Goal: Task Accomplishment & Management: Complete application form

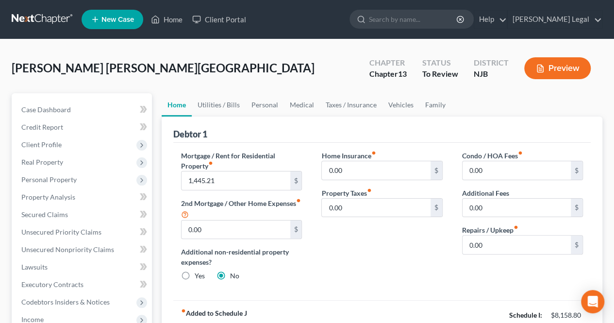
click at [550, 71] on button "Preview" at bounding box center [558, 68] width 67 height 22
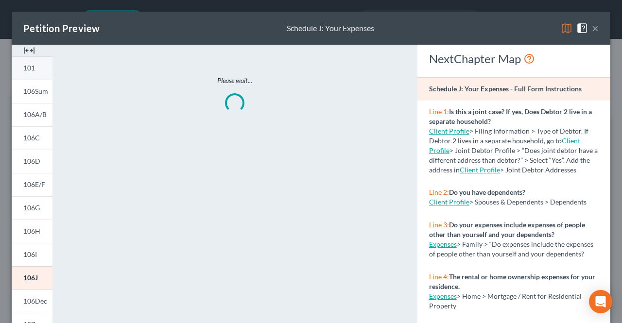
click at [38, 77] on link "101" at bounding box center [32, 67] width 41 height 23
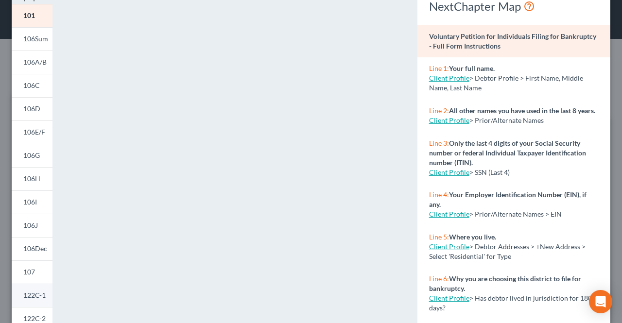
scroll to position [146, 0]
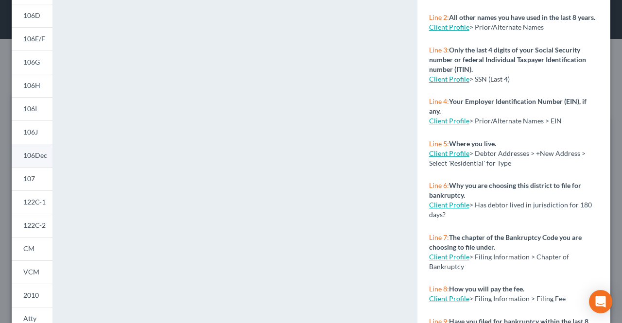
click at [34, 152] on span "106Dec" at bounding box center [35, 155] width 24 height 8
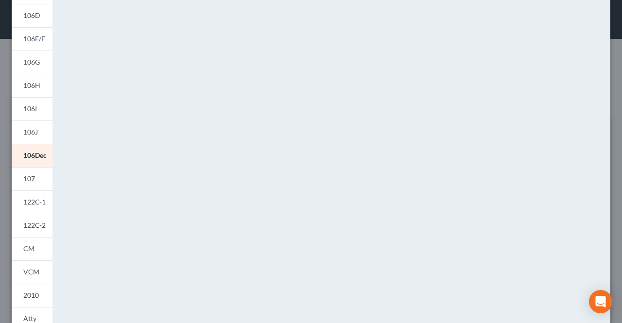
scroll to position [194, 0]
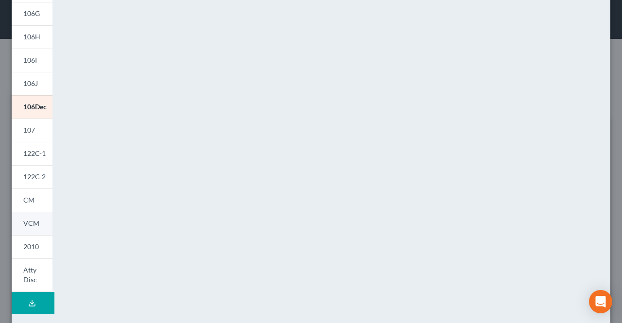
click at [37, 220] on span "VCM" at bounding box center [31, 223] width 16 height 8
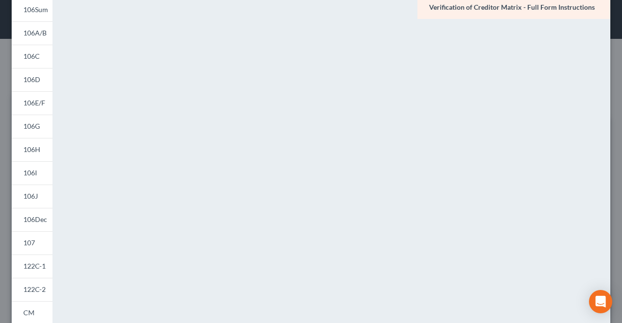
scroll to position [97, 0]
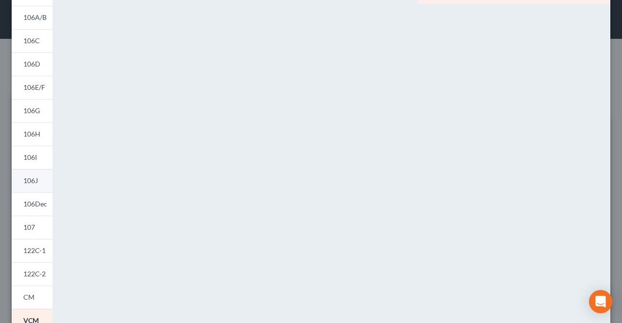
click at [37, 174] on link "106J" at bounding box center [32, 180] width 41 height 23
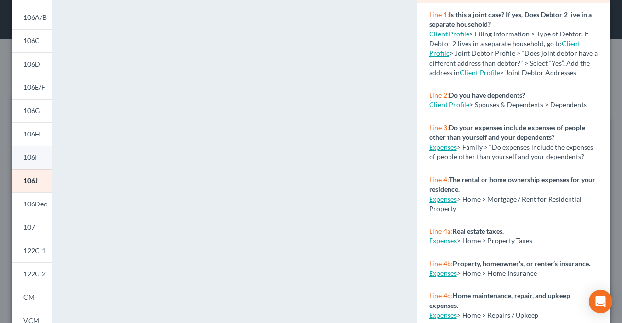
click at [40, 158] on link "106I" at bounding box center [32, 157] width 41 height 23
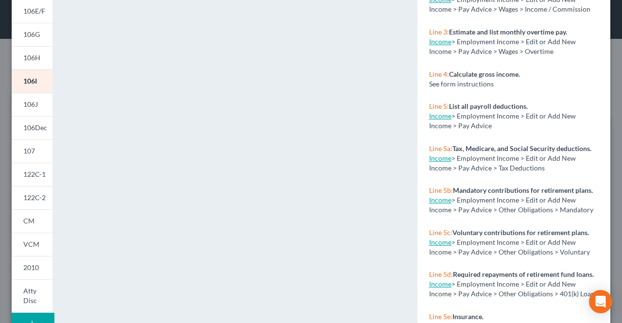
scroll to position [194, 0]
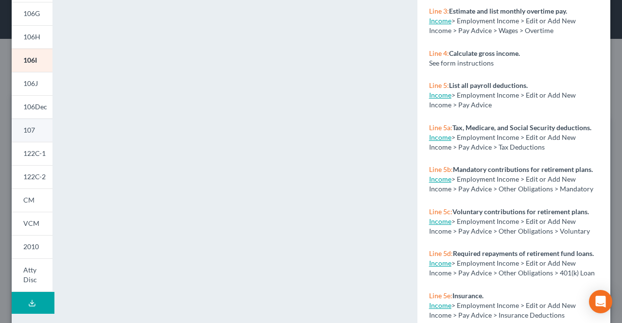
click at [40, 136] on link "107" at bounding box center [32, 130] width 41 height 23
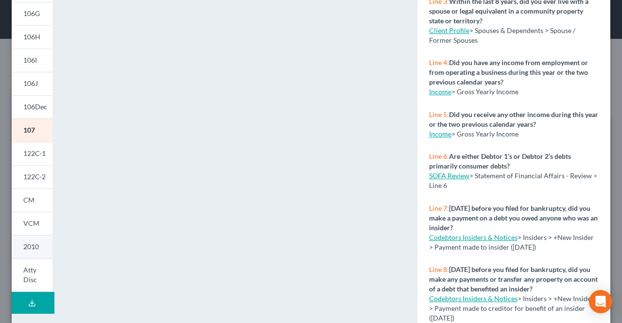
click at [31, 246] on span "2010" at bounding box center [31, 246] width 16 height 8
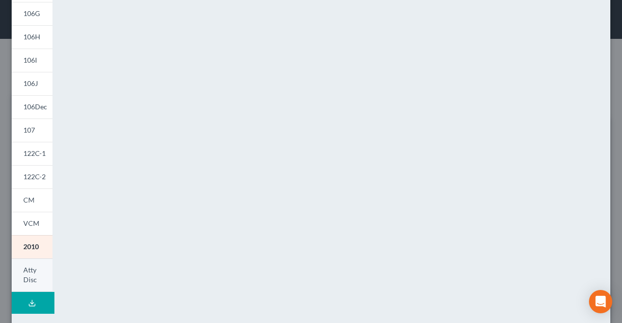
click at [32, 270] on span "Atty Disc" at bounding box center [30, 275] width 14 height 18
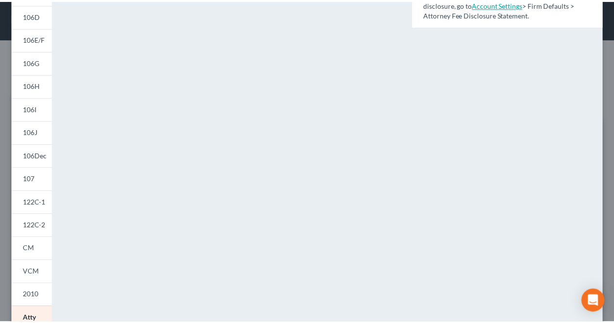
scroll to position [0, 0]
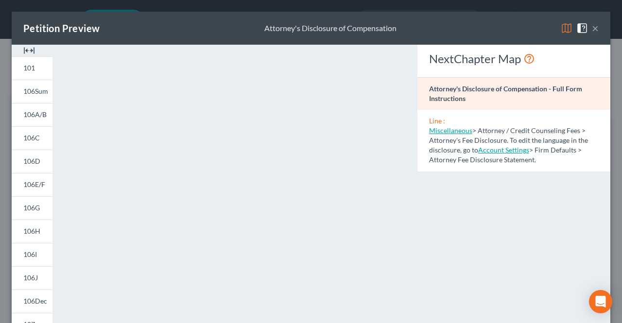
drag, startPoint x: 564, startPoint y: 46, endPoint x: 585, endPoint y: 30, distance: 27.0
click at [592, 30] on button "×" at bounding box center [595, 28] width 7 height 12
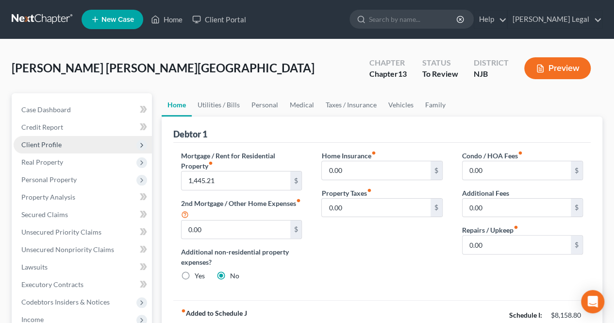
click at [63, 148] on span "Client Profile" at bounding box center [83, 144] width 138 height 17
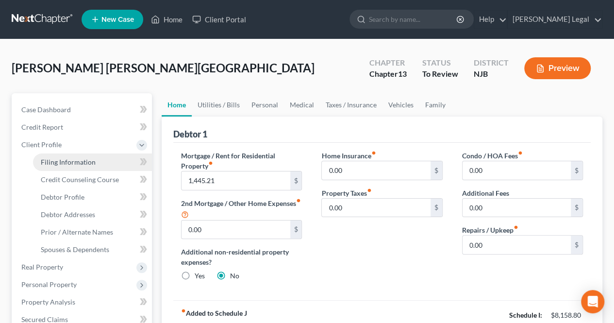
click at [66, 165] on span "Filing Information" at bounding box center [68, 162] width 55 height 8
select select "1"
select select "0"
select select "3"
select select "51"
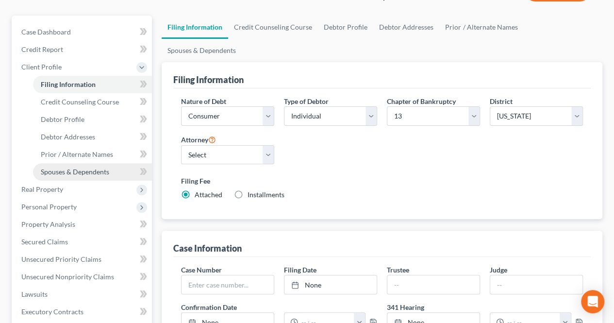
scroll to position [97, 0]
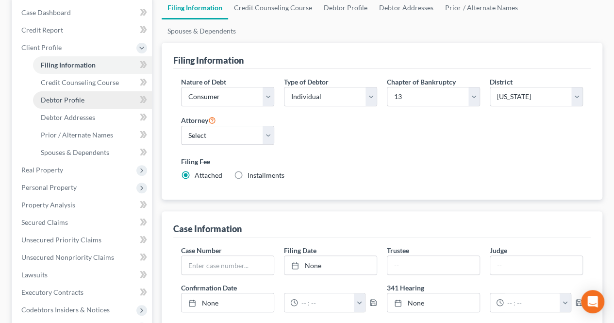
click at [94, 104] on link "Debtor Profile" at bounding box center [92, 99] width 119 height 17
select select "1"
select select "4"
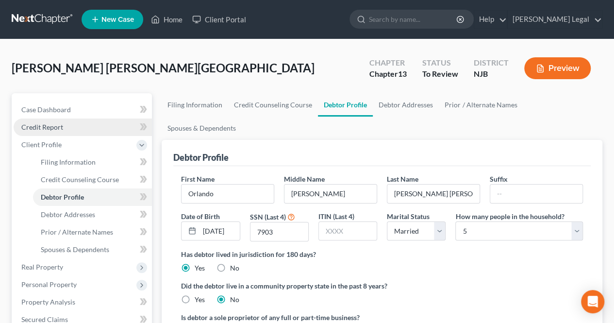
scroll to position [49, 0]
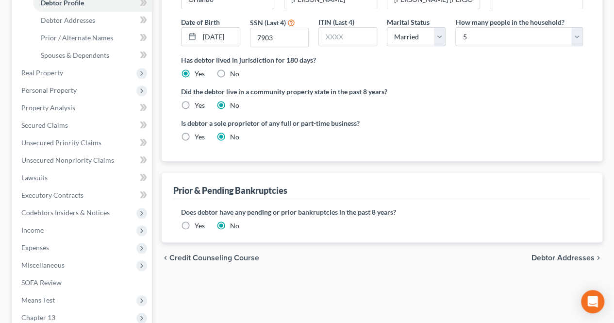
click at [540, 254] on span "Debtor Addresses" at bounding box center [563, 258] width 63 height 8
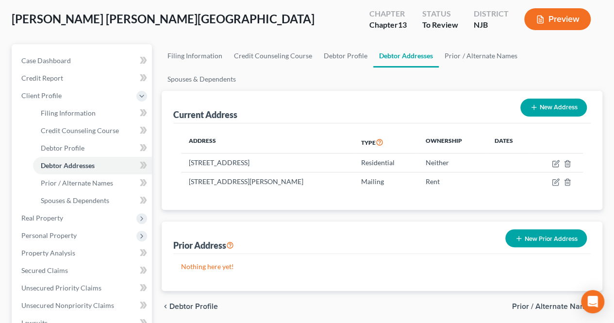
scroll to position [97, 0]
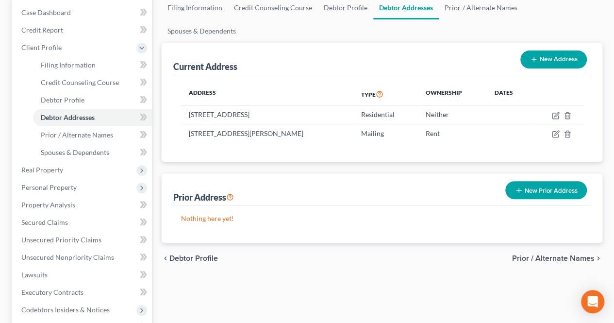
click at [194, 254] on span "Debtor Profile" at bounding box center [194, 258] width 49 height 8
select select "1"
select select "4"
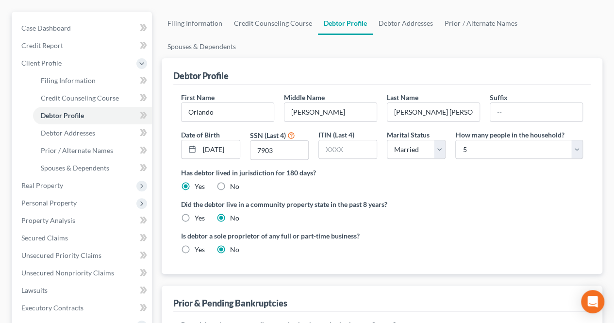
scroll to position [97, 0]
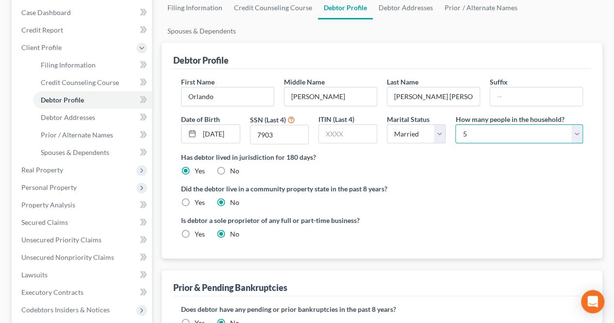
click at [484, 124] on select "Select 1 2 3 4 5 6 7 8 9 10 11 12 13 14 15 16 17 18 19 20" at bounding box center [520, 133] width 128 height 19
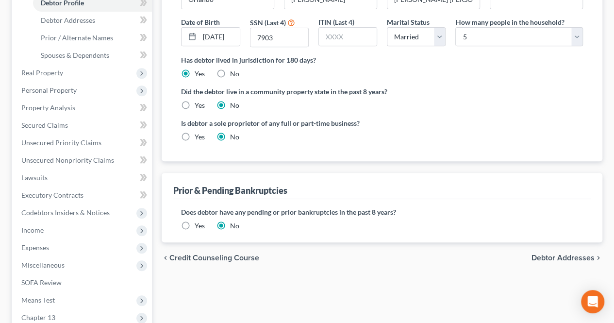
click at [547, 254] on span "Debtor Addresses" at bounding box center [563, 258] width 63 height 8
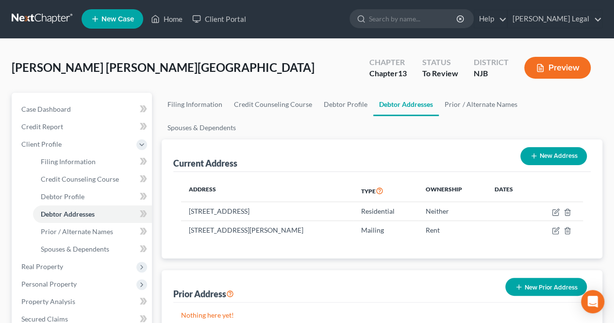
scroll to position [49, 0]
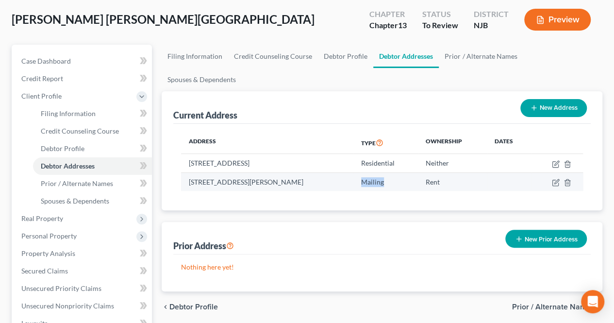
drag, startPoint x: 410, startPoint y: 161, endPoint x: 365, endPoint y: 158, distance: 45.3
click at [366, 172] on td "Mailing" at bounding box center [386, 181] width 65 height 18
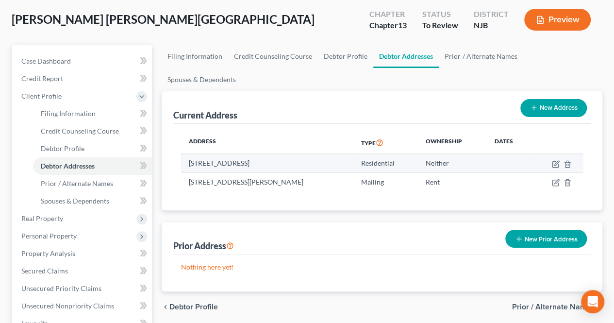
click at [353, 154] on td "[STREET_ADDRESS]" at bounding box center [267, 163] width 172 height 18
click at [555, 161] on icon "button" at bounding box center [557, 163] width 4 height 4
select select "33"
select select "6"
select select "0"
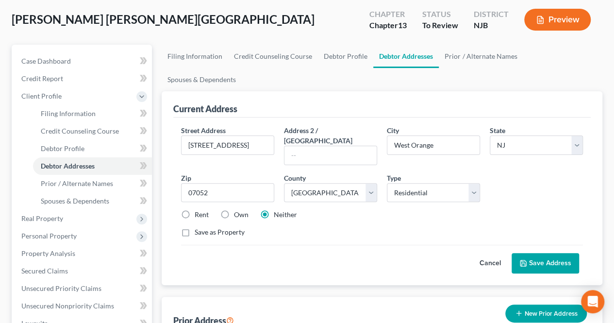
click at [536, 253] on button "Save Address" at bounding box center [546, 263] width 68 height 20
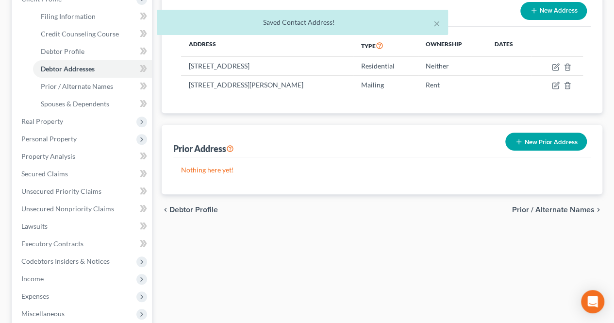
click at [540, 206] on span "Prior / Alternate Names" at bounding box center [553, 210] width 83 height 8
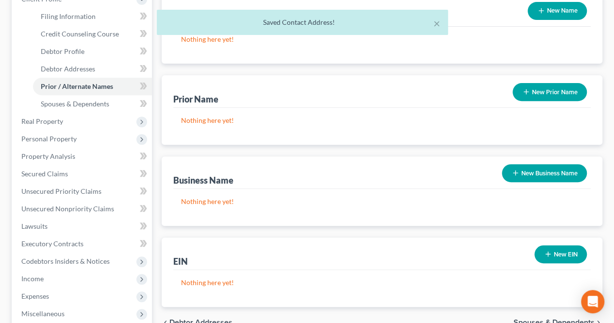
click at [541, 319] on span "Spouses & Dependents" at bounding box center [554, 323] width 81 height 8
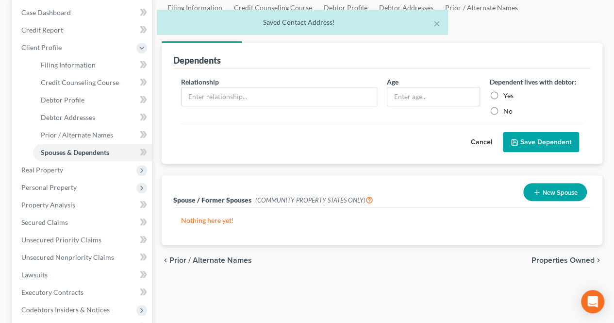
click at [539, 256] on span "Properties Owned" at bounding box center [563, 260] width 63 height 8
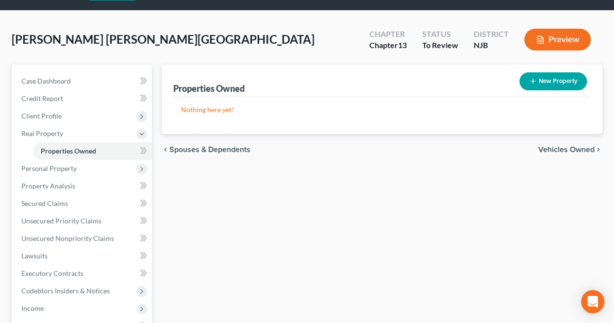
scroll to position [49, 0]
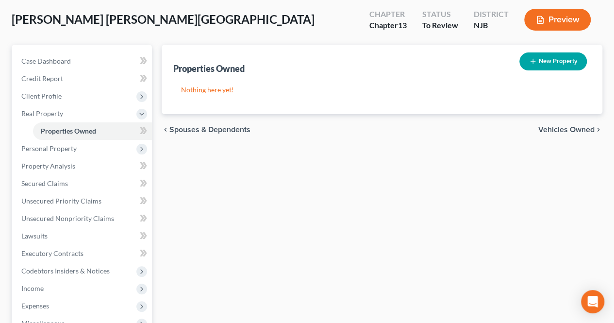
click at [557, 129] on span "Vehicles Owned" at bounding box center [567, 130] width 56 height 8
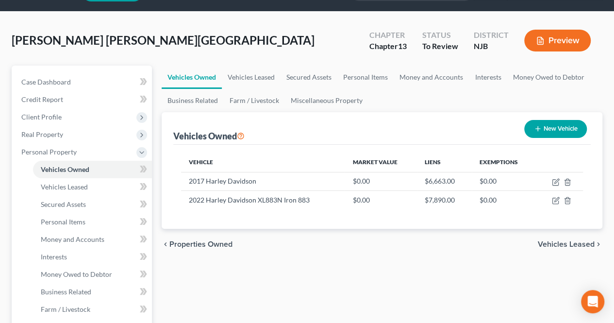
scroll to position [49, 0]
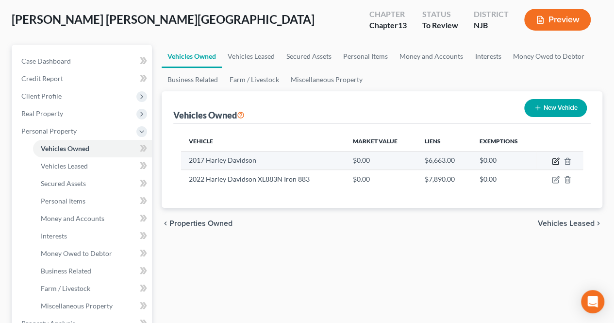
click at [554, 161] on icon "button" at bounding box center [556, 161] width 8 height 8
select select "0"
select select "9"
select select "0"
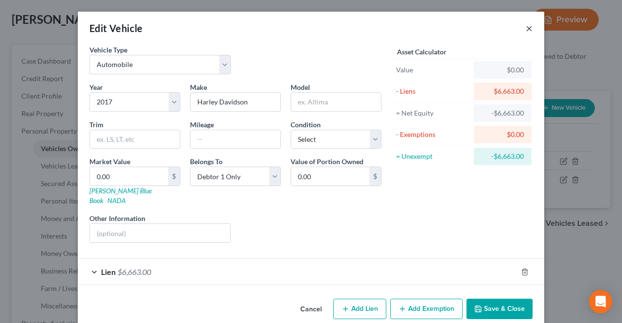
click at [526, 29] on button "×" at bounding box center [529, 28] width 7 height 12
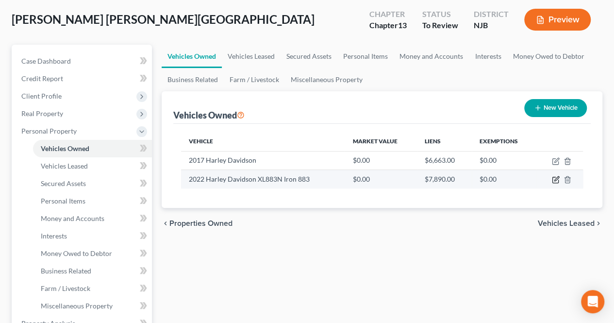
click at [557, 180] on icon "button" at bounding box center [557, 179] width 4 height 4
select select "7"
select select "4"
select select "0"
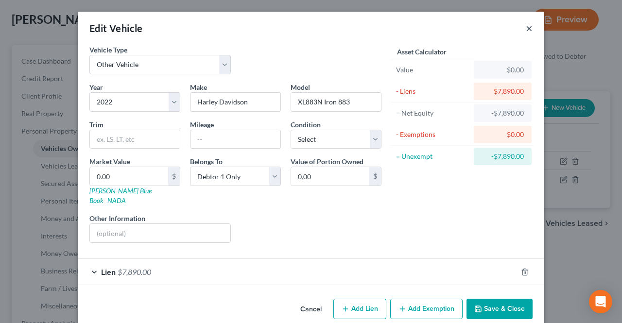
click at [526, 26] on button "×" at bounding box center [529, 28] width 7 height 12
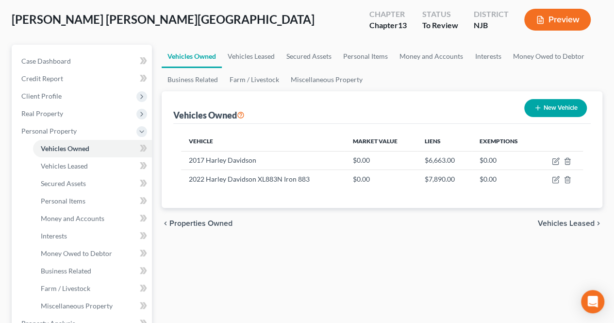
click at [550, 222] on span "Vehicles Leased" at bounding box center [566, 224] width 57 height 8
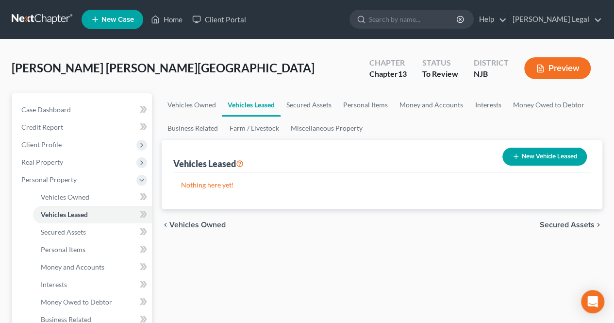
click at [554, 226] on span "Secured Assets" at bounding box center [567, 225] width 55 height 8
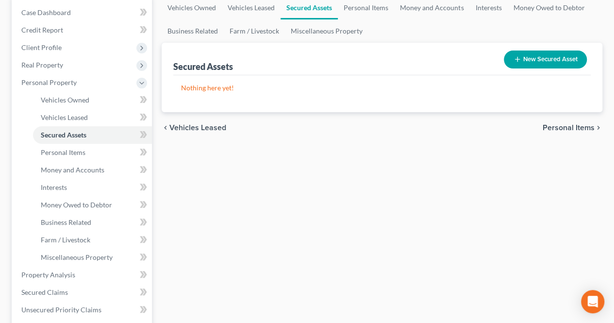
click at [561, 126] on span "Personal Items" at bounding box center [569, 128] width 52 height 8
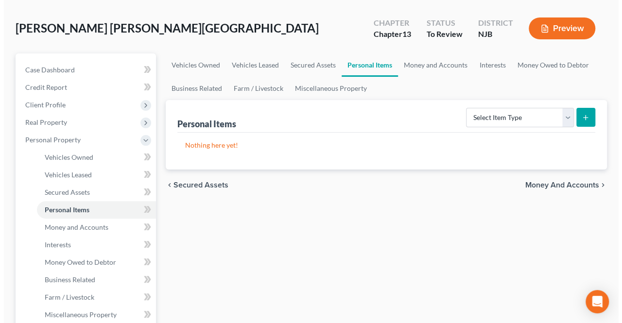
scroll to position [49, 0]
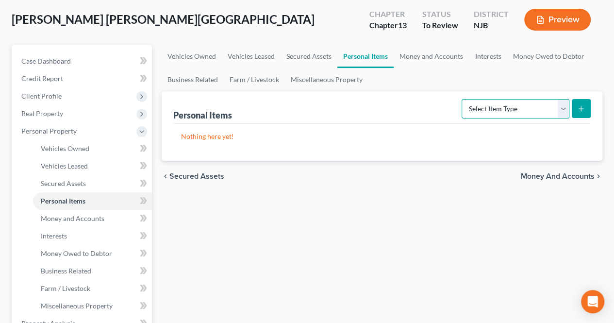
click at [515, 108] on select "Select Item Type Clothing Collectibles Of Value Electronics Firearms Household …" at bounding box center [516, 108] width 108 height 19
select select "clothing"
click at [463, 99] on select "Select Item Type Clothing Collectibles Of Value Electronics Firearms Household …" at bounding box center [516, 108] width 108 height 19
click at [578, 116] on button "submit" at bounding box center [581, 108] width 19 height 19
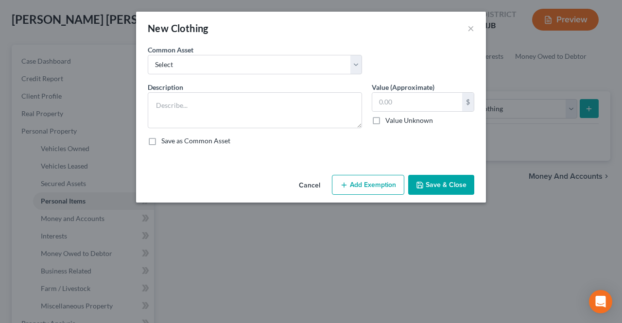
click at [265, 74] on div "Common Asset Select Used Clothing" at bounding box center [311, 63] width 336 height 37
click at [259, 68] on select "Select Used Clothing" at bounding box center [255, 64] width 214 height 19
select select "0"
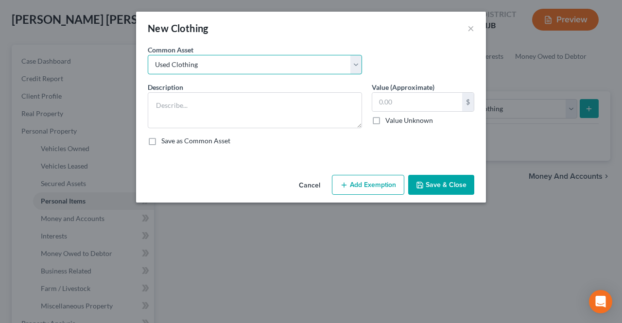
click at [148, 55] on select "Select Used Clothing" at bounding box center [255, 64] width 214 height 19
type textarea "Used Clothing"
type input "1,000.00"
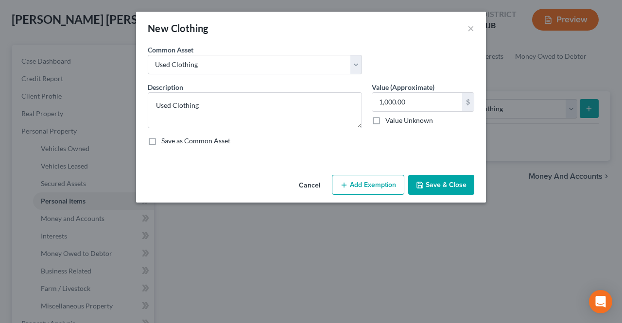
click at [358, 183] on button "Add Exemption" at bounding box center [368, 185] width 72 height 20
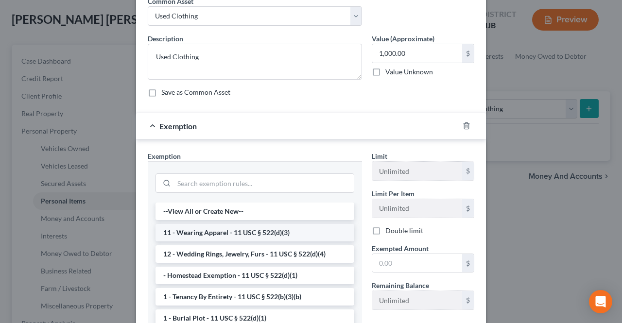
click at [259, 232] on li "11 - Wearing Apparel - 11 USC § 522(d)(3)" at bounding box center [254, 232] width 199 height 17
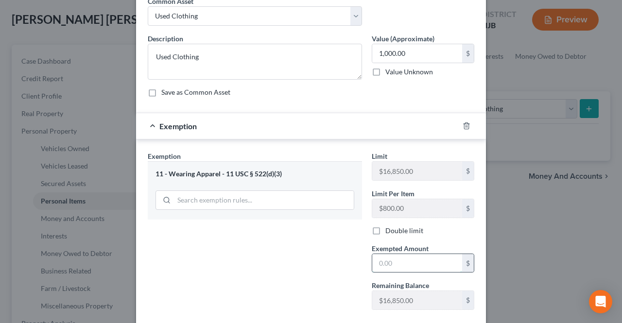
click at [410, 265] on input "text" at bounding box center [417, 263] width 90 height 18
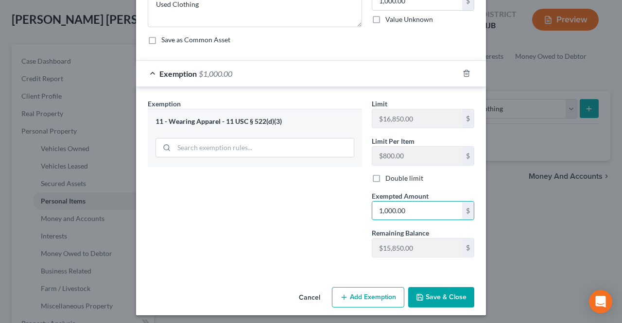
scroll to position [102, 0]
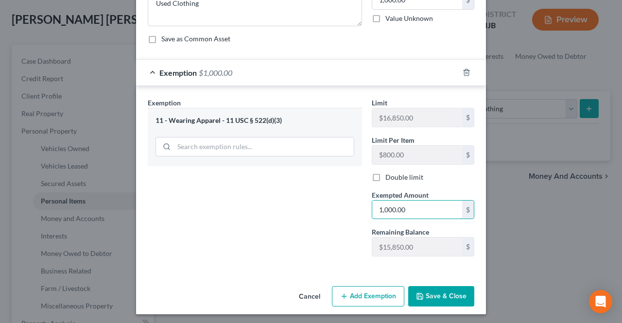
type input "1,000.00"
click at [422, 296] on button "Save & Close" at bounding box center [441, 296] width 66 height 20
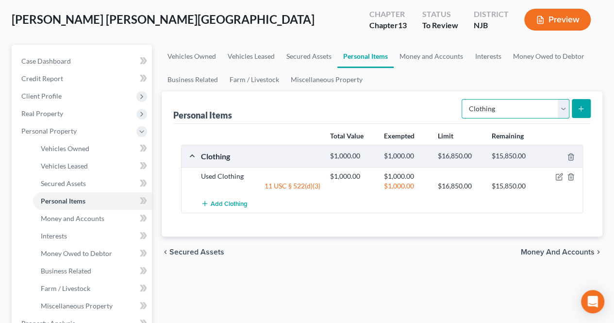
click at [500, 110] on select "Select Item Type Clothing Collectibles Of Value Electronics Firearms Household …" at bounding box center [516, 108] width 108 height 19
select select "electronics"
click at [463, 99] on select "Select Item Type Clothing Collectibles Of Value Electronics Firearms Household …" at bounding box center [516, 108] width 108 height 19
click at [584, 107] on icon "submit" at bounding box center [581, 109] width 8 height 8
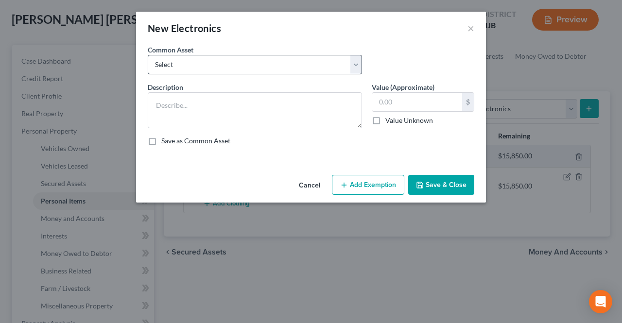
drag, startPoint x: 244, startPoint y: 51, endPoint x: 240, endPoint y: 56, distance: 6.2
click at [243, 52] on div "Common Asset Select Television, laptop computer, cellphone" at bounding box center [255, 60] width 224 height 30
click at [238, 57] on select "Select Television, laptop computer, cellphone" at bounding box center [255, 64] width 214 height 19
select select "0"
click at [148, 55] on select "Select Television, laptop computer, cellphone" at bounding box center [255, 64] width 214 height 19
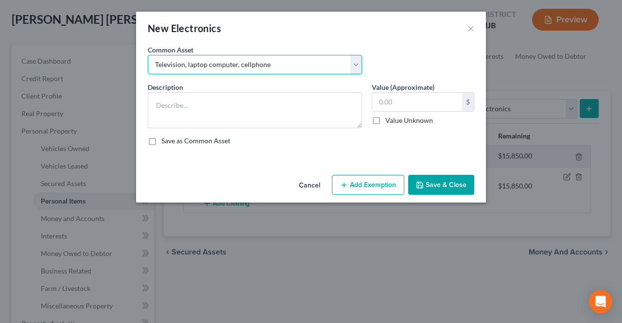
type textarea "Television, laptop computer, cellphone"
type input "1,200.00"
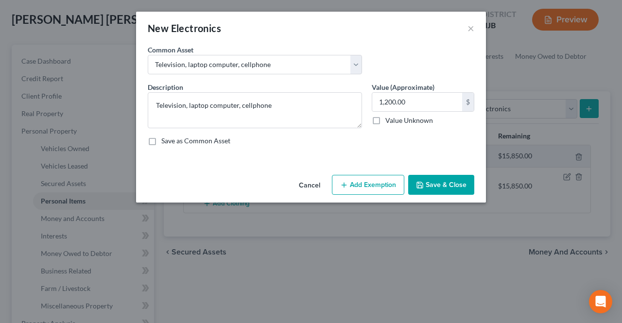
click at [344, 185] on line "button" at bounding box center [344, 185] width 0 height 4
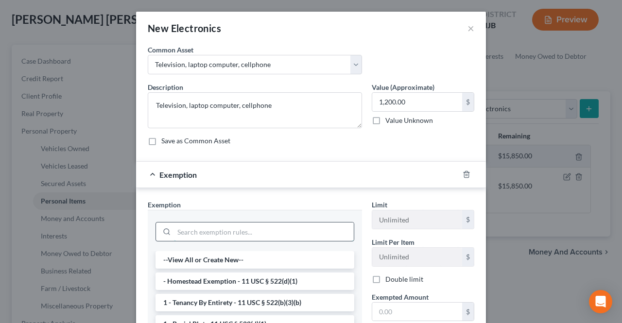
click at [248, 229] on input "search" at bounding box center [264, 231] width 180 height 18
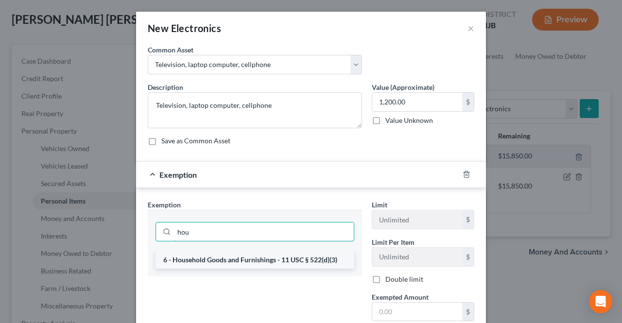
type input "hou"
click at [246, 264] on li "6 - Household Goods and Furnishings - 11 USC § 522(d)(3)" at bounding box center [254, 259] width 199 height 17
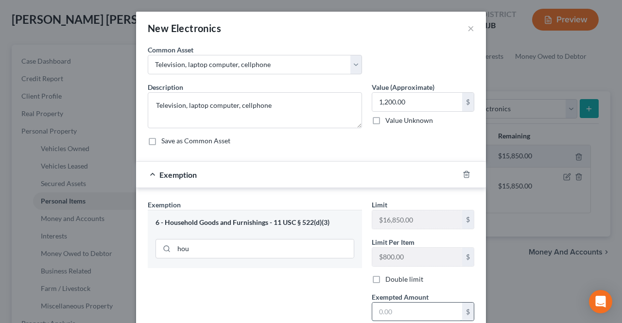
click at [386, 308] on input "text" at bounding box center [417, 312] width 90 height 18
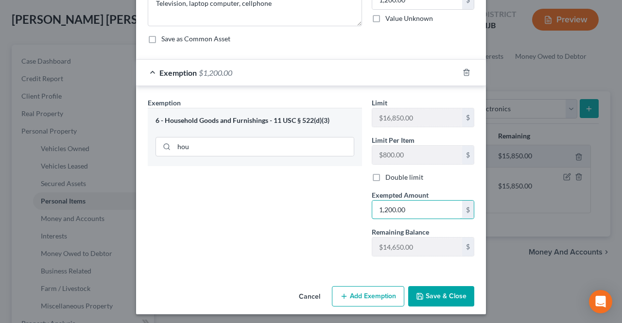
type input "1,200.00"
click at [452, 306] on div "Cancel Add Exemption Save & Close" at bounding box center [311, 298] width 350 height 32
click at [449, 297] on button "Save & Close" at bounding box center [441, 296] width 66 height 20
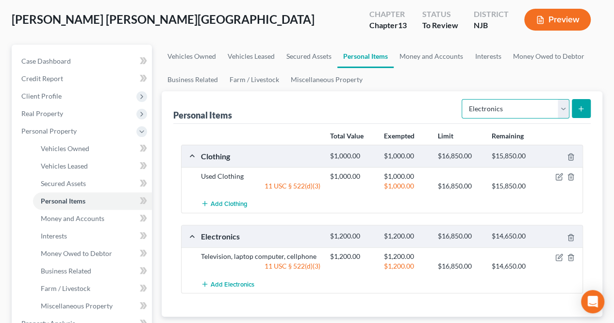
click at [496, 111] on select "Select Item Type Clothing Collectibles Of Value Electronics Firearms Household …" at bounding box center [516, 108] width 108 height 19
select select "household_goods"
click at [463, 99] on select "Select Item Type Clothing Collectibles Of Value Electronics Firearms Household …" at bounding box center [516, 108] width 108 height 19
click at [588, 103] on button "submit" at bounding box center [581, 108] width 19 height 19
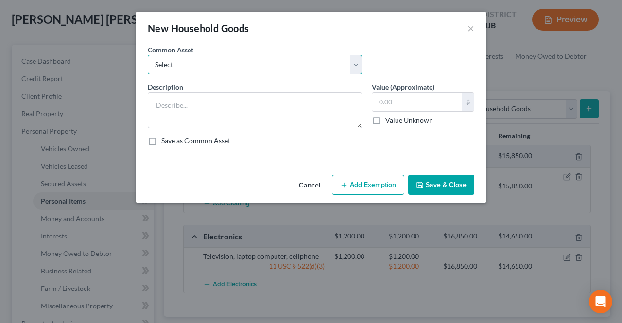
click at [189, 68] on select "Select Living room set, dining room set, bedroom set, various household goods" at bounding box center [255, 64] width 214 height 19
select select "0"
click at [148, 55] on select "Select Living room set, dining room set, bedroom set, various household goods" at bounding box center [255, 64] width 214 height 19
type textarea "Living room set, dining room set, bedroom set, various household goods"
type input "2,500.00"
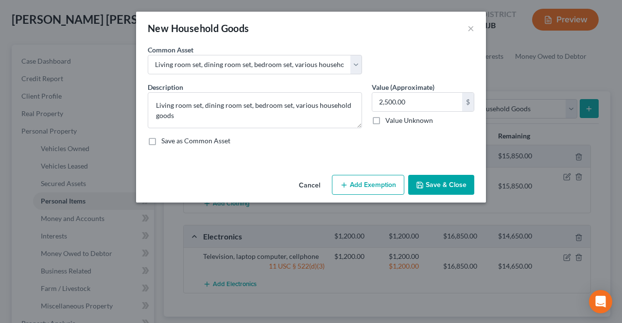
click at [363, 187] on button "Add Exemption" at bounding box center [368, 185] width 72 height 20
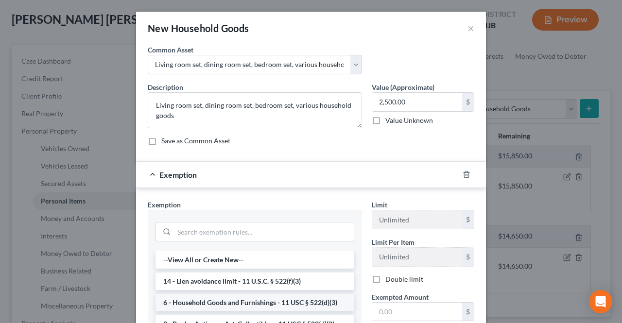
click at [232, 296] on li "6 - Household Goods and Furnishings - 11 USC § 522(d)(3)" at bounding box center [254, 302] width 199 height 17
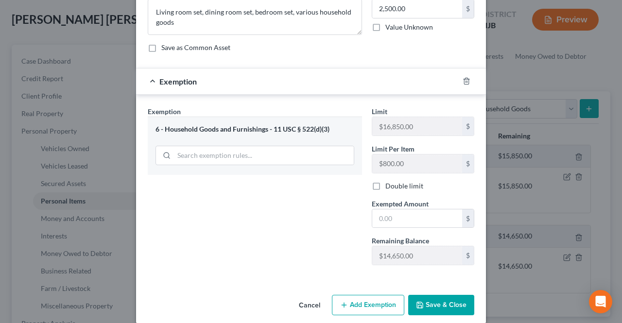
scroll to position [97, 0]
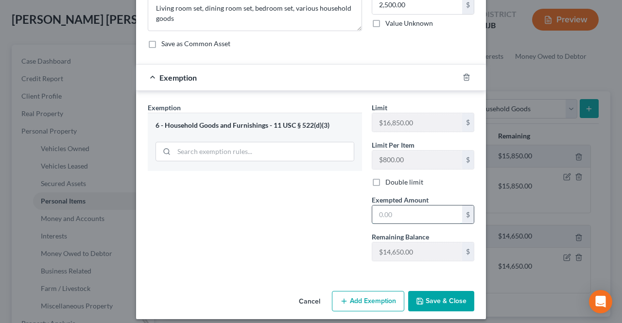
click at [386, 213] on input "text" at bounding box center [417, 214] width 90 height 18
type input "2,500.00"
click at [412, 296] on button "Save & Close" at bounding box center [441, 301] width 66 height 20
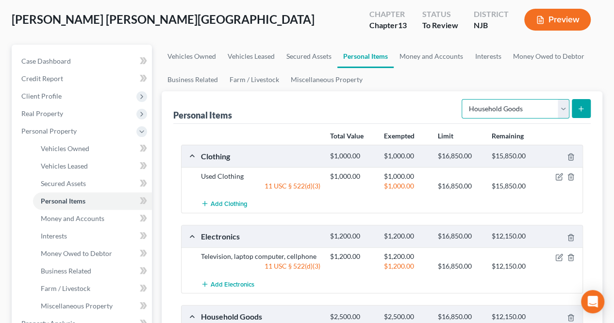
click at [484, 109] on select "Select Item Type Clothing Collectibles Of Value Electronics Firearms Household …" at bounding box center [516, 108] width 108 height 19
select select "jewelry"
click at [463, 99] on select "Select Item Type Clothing Collectibles Of Value Electronics Firearms Household …" at bounding box center [516, 108] width 108 height 19
click at [582, 105] on icon "submit" at bounding box center [581, 109] width 8 height 8
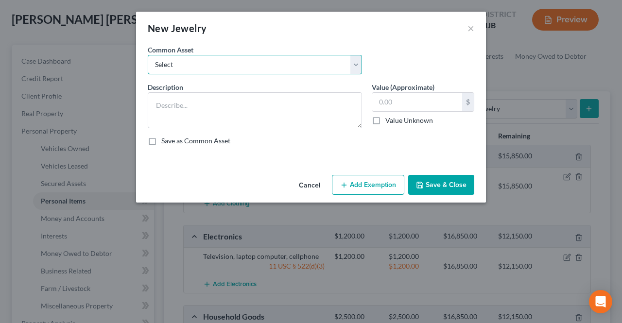
click at [213, 68] on select "Select Watch, Jewelry" at bounding box center [255, 64] width 214 height 19
select select "0"
click at [148, 55] on select "Select Watch, Jewelry" at bounding box center [255, 64] width 214 height 19
type textarea "Watch, Jewelry"
type input "1,000.00"
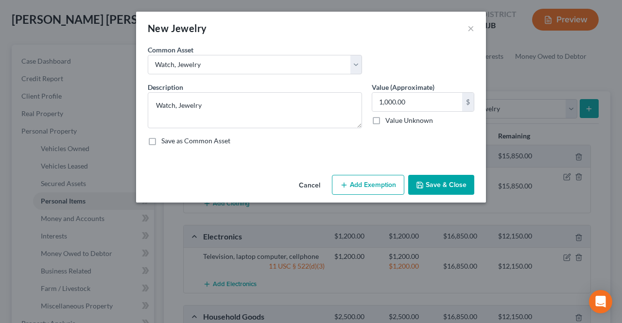
click at [348, 181] on icon "button" at bounding box center [344, 185] width 8 height 8
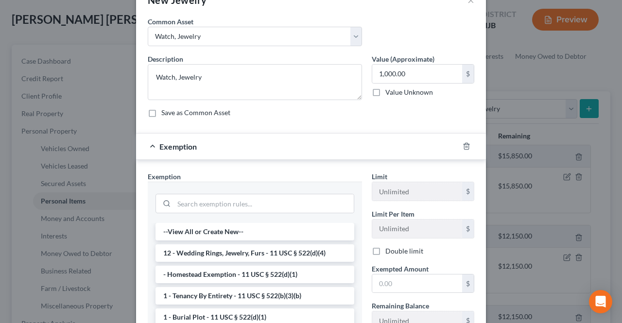
scroll to position [49, 0]
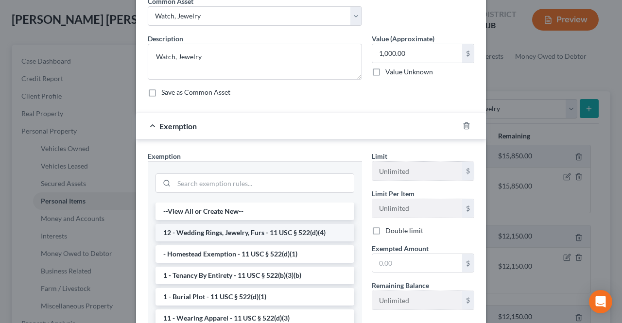
click at [279, 229] on li "12 - Wedding Rings, Jewelry, Furs - 11 USC § 522(d)(4)" at bounding box center [254, 232] width 199 height 17
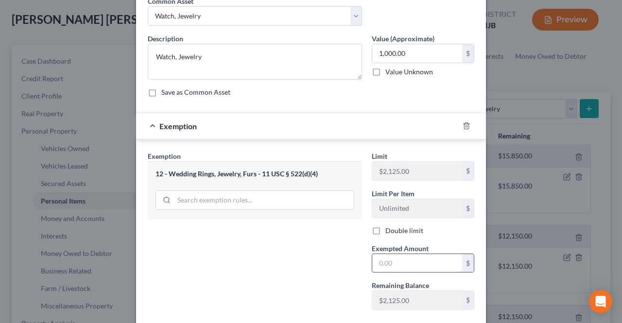
click at [391, 257] on input "text" at bounding box center [417, 263] width 90 height 18
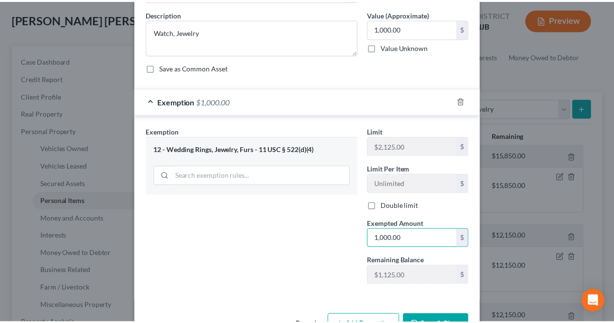
scroll to position [102, 0]
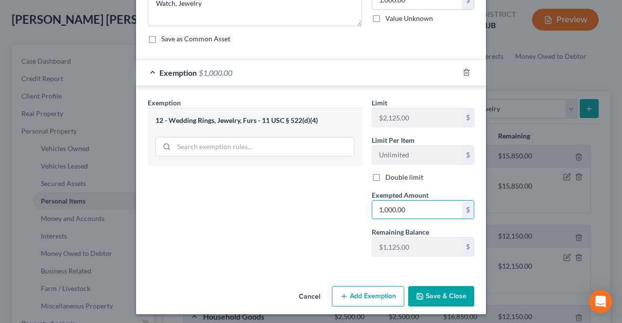
type input "1,000.00"
click at [423, 288] on button "Save & Close" at bounding box center [441, 296] width 66 height 20
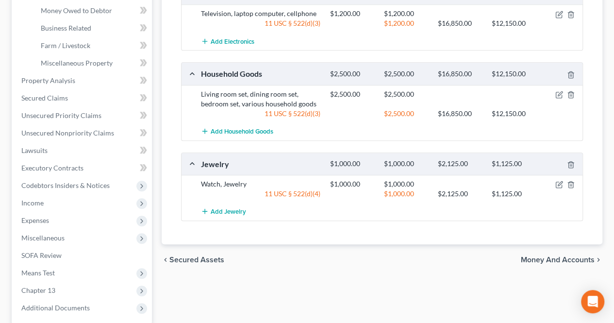
click at [528, 257] on span "Money and Accounts" at bounding box center [558, 260] width 74 height 8
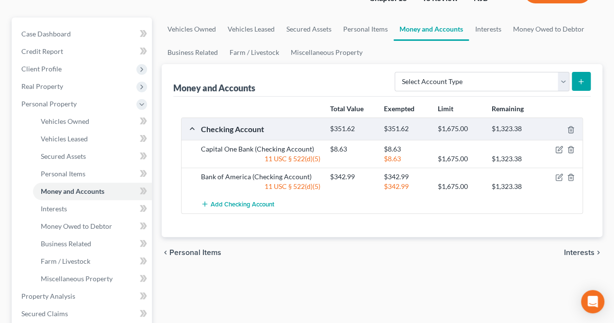
scroll to position [97, 0]
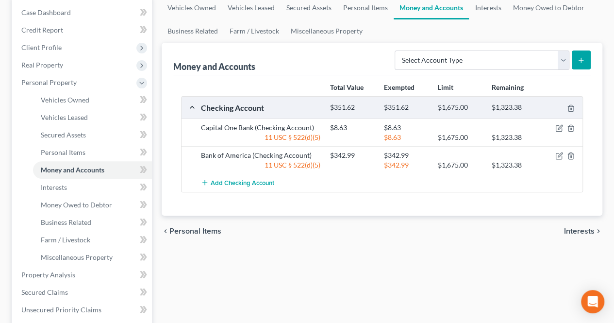
click at [326, 239] on div "chevron_left Personal Items Interests chevron_right" at bounding box center [382, 231] width 441 height 31
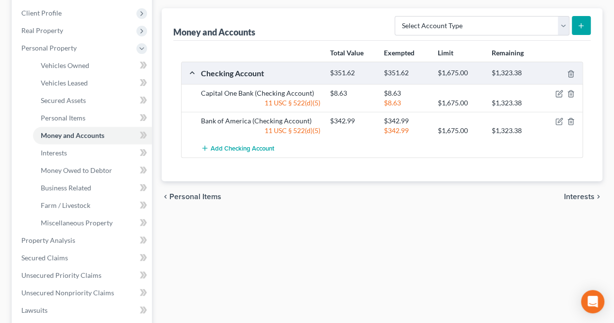
scroll to position [146, 0]
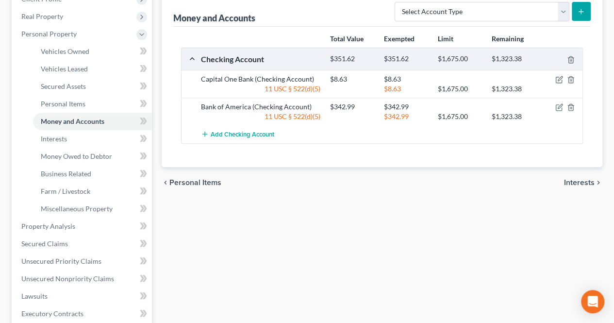
click at [331, 230] on div "Vehicles Owned Vehicles Leased Secured Assets Personal Items Money and Accounts…" at bounding box center [382, 237] width 451 height 578
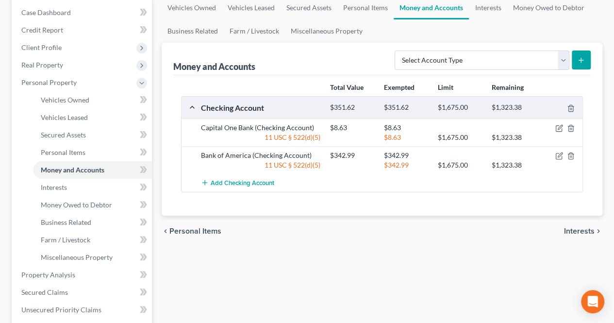
click at [334, 233] on div "chevron_left Personal Items Interests chevron_right" at bounding box center [382, 231] width 441 height 31
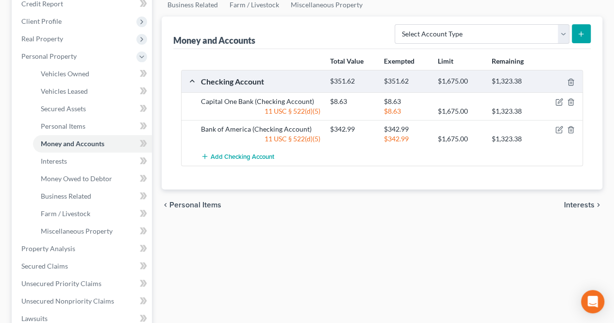
scroll to position [146, 0]
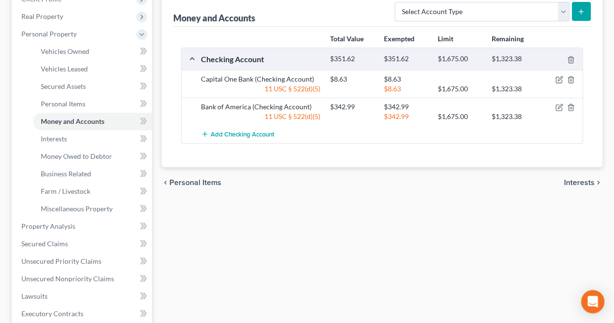
click at [567, 184] on span "Interests" at bounding box center [579, 183] width 31 height 8
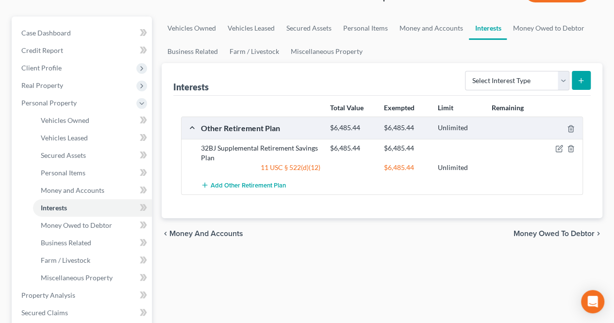
scroll to position [97, 0]
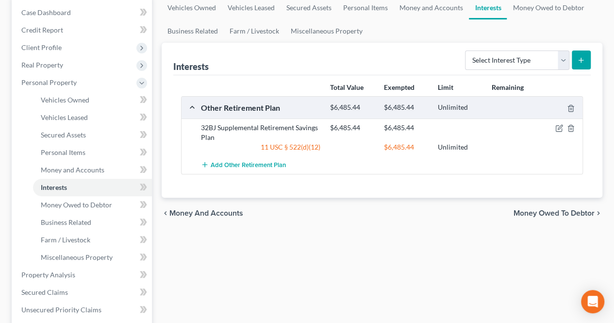
click at [532, 211] on span "Money Owed to Debtor" at bounding box center [554, 213] width 81 height 8
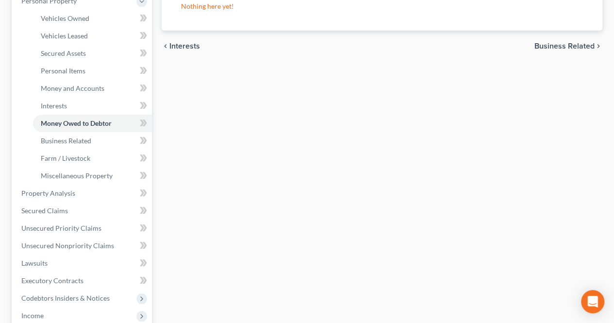
scroll to position [194, 0]
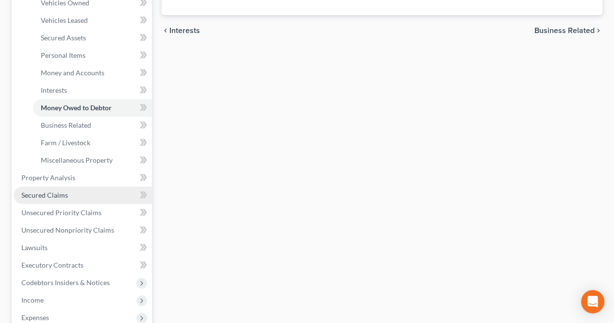
click at [76, 191] on link "Secured Claims" at bounding box center [83, 195] width 138 height 17
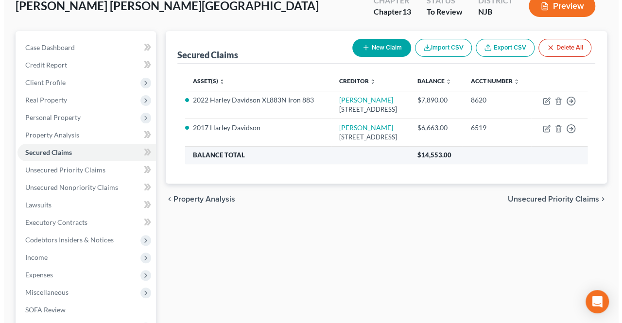
scroll to position [49, 0]
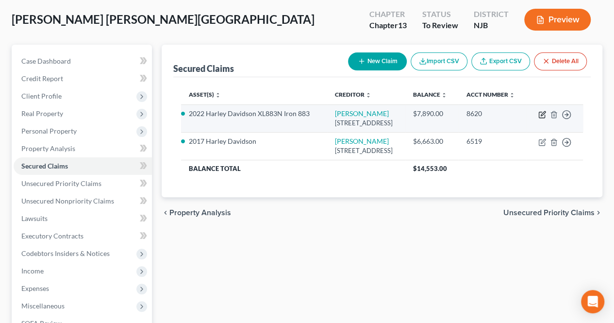
click at [542, 116] on icon "button" at bounding box center [543, 113] width 4 height 4
select select "31"
select select "4"
select select "2"
select select "0"
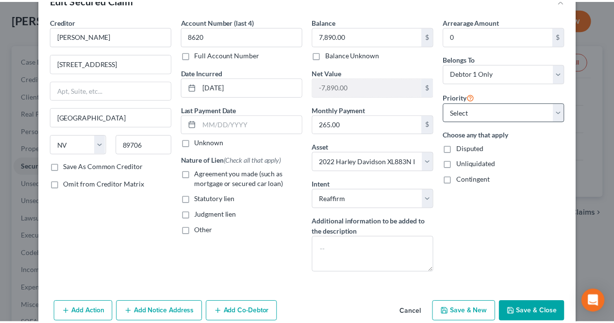
scroll to position [0, 0]
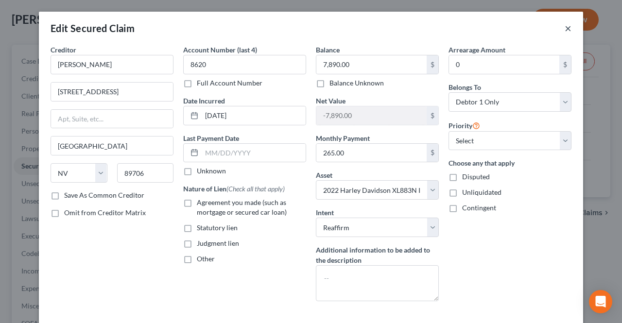
click at [564, 28] on button "×" at bounding box center [567, 28] width 7 height 12
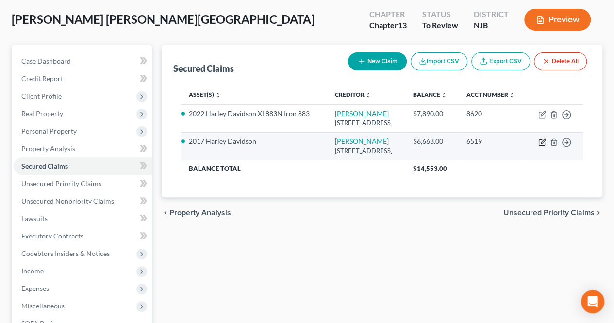
click at [539, 146] on icon "button" at bounding box center [542, 143] width 6 height 6
select select "31"
select select "3"
select select "2"
select select "0"
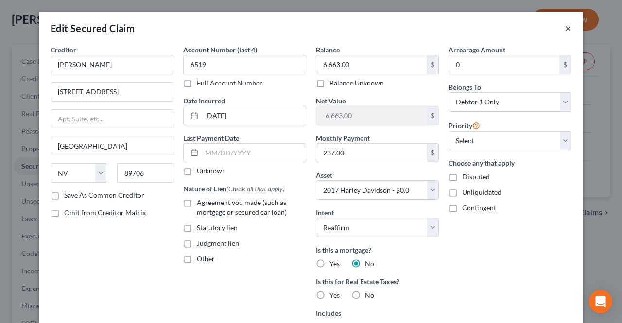
click at [564, 27] on button "×" at bounding box center [567, 28] width 7 height 12
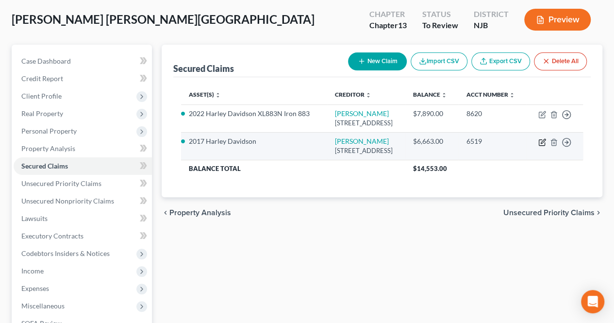
click at [539, 146] on icon "button" at bounding box center [542, 143] width 6 height 6
select select "31"
select select "3"
select select "2"
select select "0"
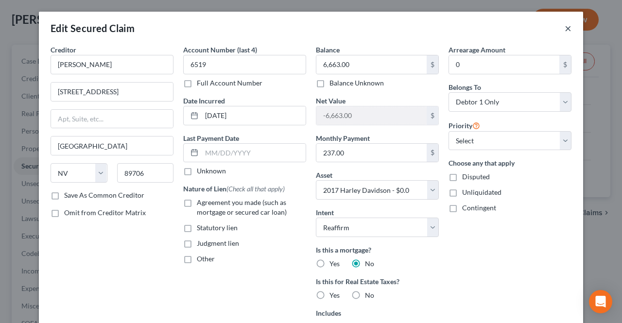
click at [564, 29] on button "×" at bounding box center [567, 28] width 7 height 12
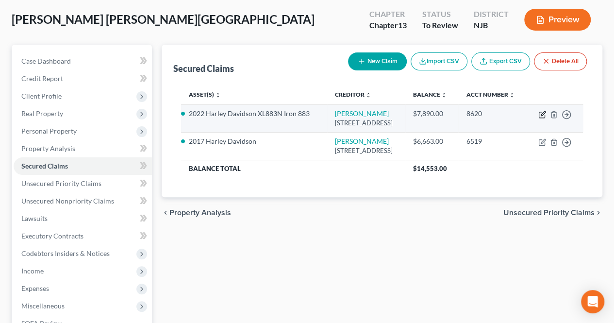
click at [543, 119] on icon "button" at bounding box center [543, 115] width 8 height 8
select select "31"
select select "4"
select select "2"
select select "0"
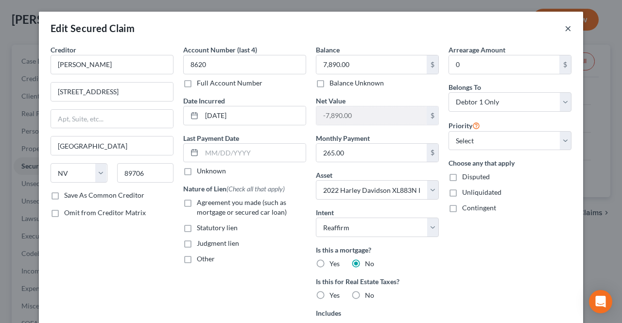
click at [564, 30] on button "×" at bounding box center [567, 28] width 7 height 12
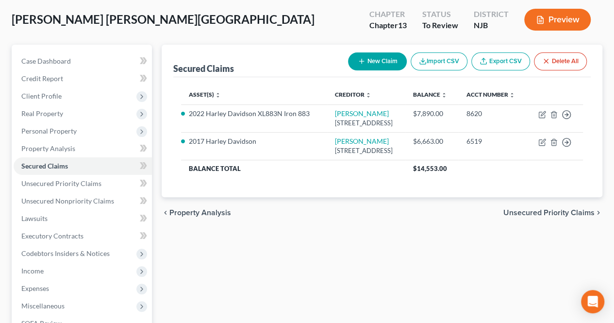
click at [535, 217] on span "Unsecured Priority Claims" at bounding box center [549, 213] width 91 height 8
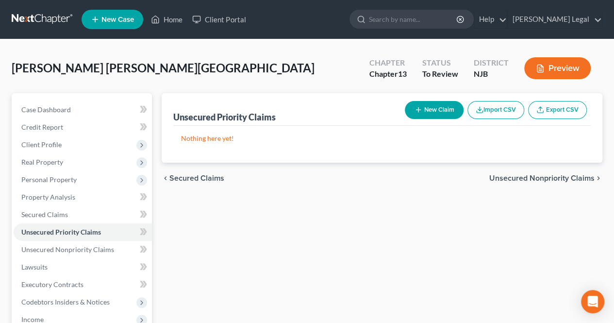
scroll to position [49, 0]
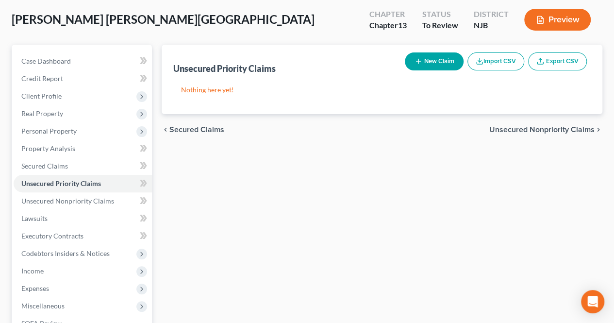
click at [537, 132] on span "Unsecured Nonpriority Claims" at bounding box center [542, 130] width 105 height 8
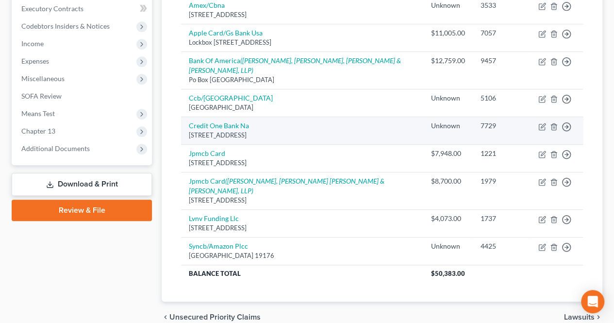
scroll to position [291, 0]
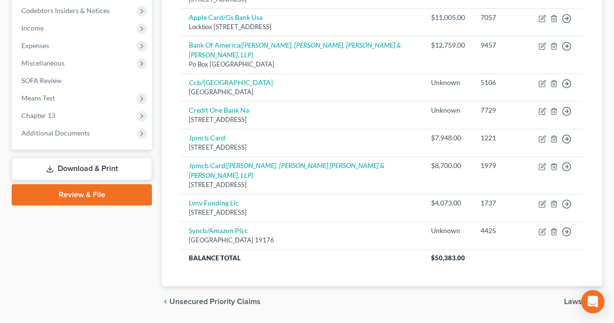
click at [575, 298] on span "Lawsuits" at bounding box center [579, 302] width 31 height 8
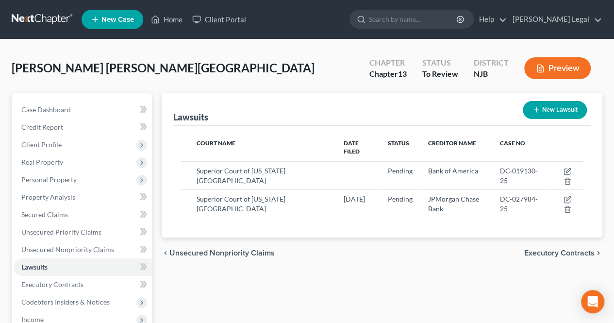
click at [541, 249] on span "Executory Contracts" at bounding box center [560, 253] width 70 height 8
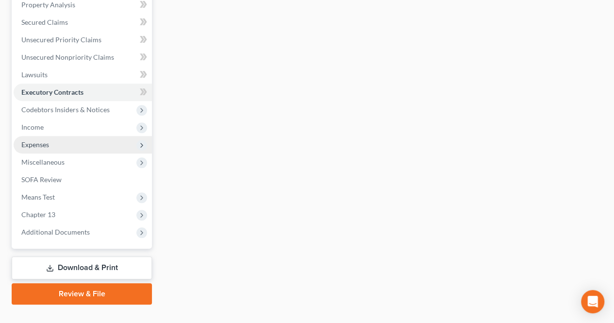
scroll to position [194, 0]
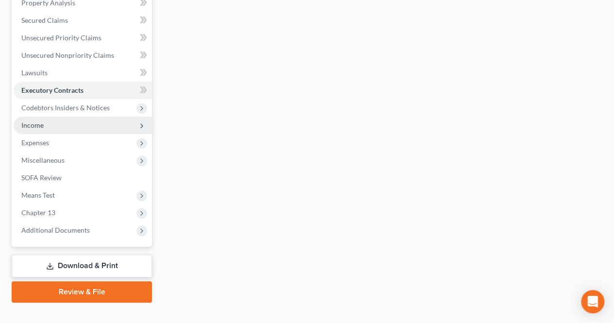
click at [70, 128] on span "Income" at bounding box center [83, 125] width 138 height 17
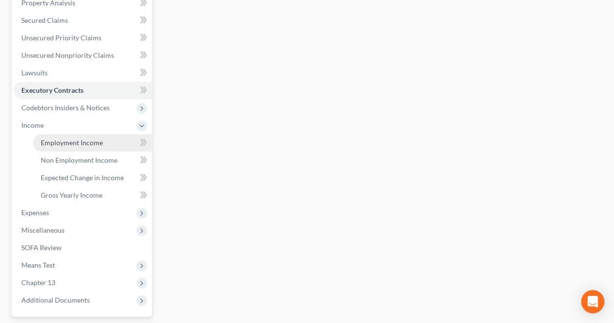
click at [64, 142] on span "Employment Income" at bounding box center [72, 142] width 62 height 8
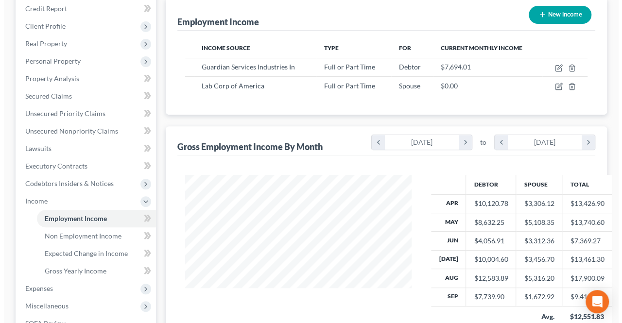
scroll to position [97, 0]
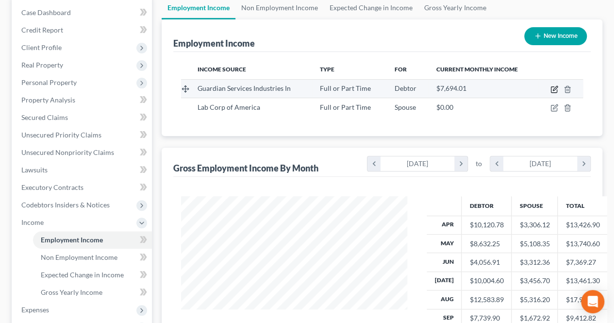
click at [557, 90] on icon "button" at bounding box center [554, 90] width 6 height 6
select select "0"
select select "35"
select select "3"
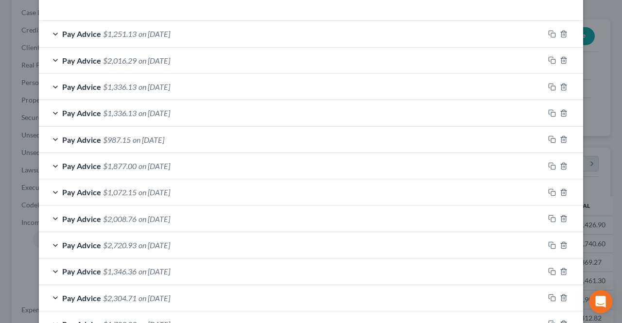
scroll to position [340, 0]
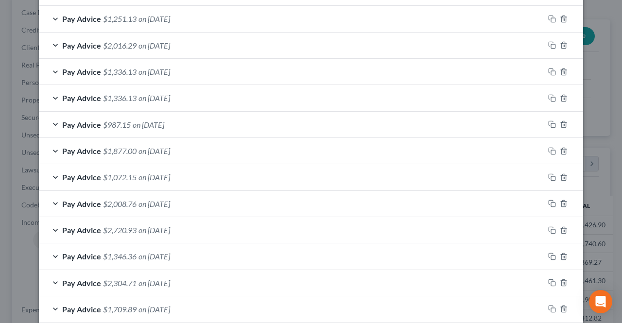
click at [161, 146] on span "on [DATE]" at bounding box center [154, 150] width 32 height 9
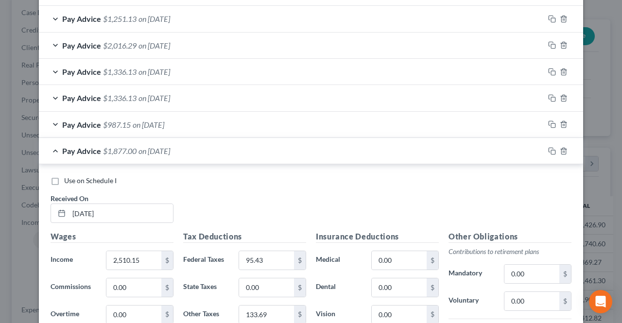
click at [70, 179] on span "Use on Schedule I" at bounding box center [90, 180] width 52 height 8
click at [70, 179] on input "Use on Schedule I" at bounding box center [71, 179] width 6 height 6
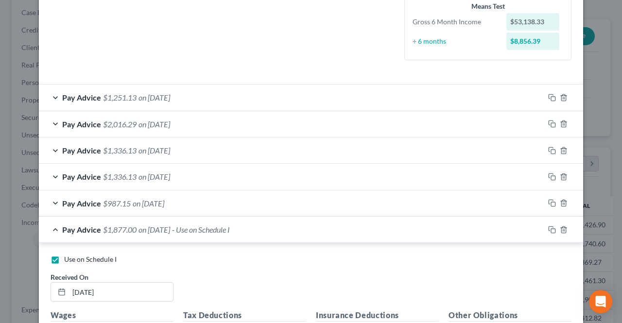
scroll to position [291, 0]
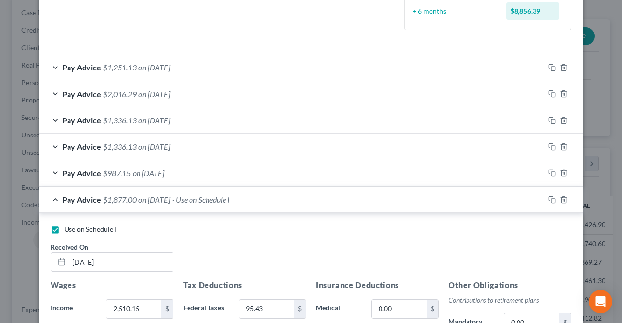
click at [84, 226] on span "Use on Schedule I" at bounding box center [90, 229] width 52 height 8
click at [74, 226] on input "Use on Schedule I" at bounding box center [71, 227] width 6 height 6
checkbox input "false"
click at [104, 199] on span "$1,877.00" at bounding box center [120, 199] width 34 height 9
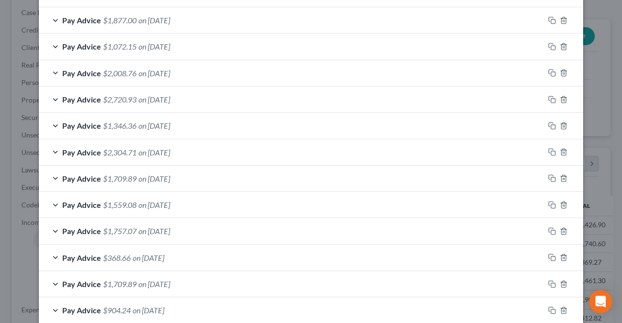
scroll to position [486, 0]
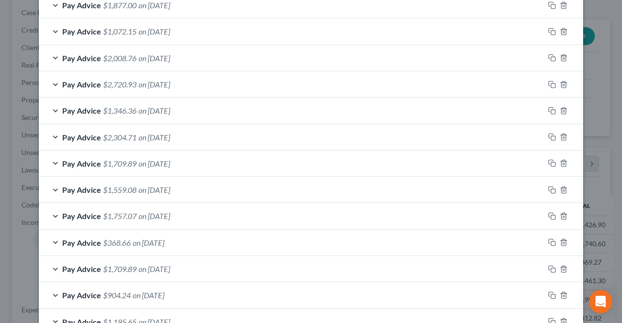
click at [122, 217] on span "$1,757.07" at bounding box center [120, 215] width 34 height 9
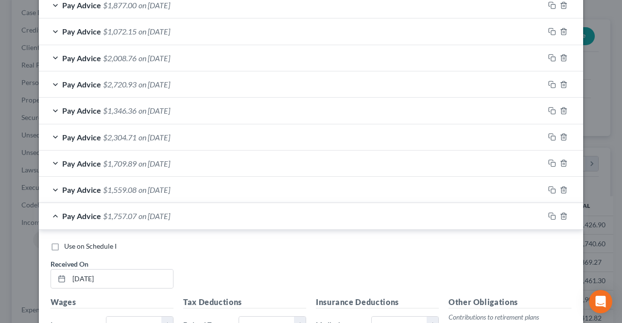
click at [64, 244] on label "Use on Schedule I" at bounding box center [90, 246] width 52 height 10
click at [68, 244] on input "Use on Schedule I" at bounding box center [71, 244] width 6 height 6
click at [80, 243] on span "Use on Schedule I" at bounding box center [90, 246] width 52 height 8
click at [74, 243] on input "Use on Schedule I" at bounding box center [71, 244] width 6 height 6
checkbox input "false"
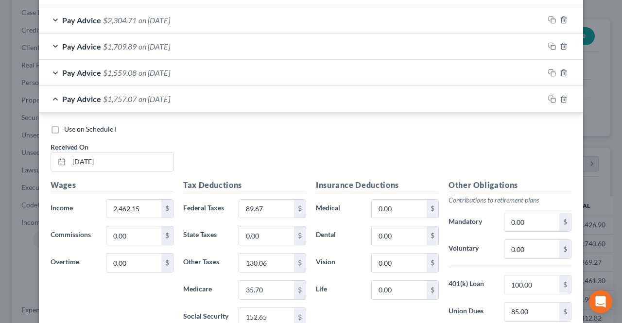
scroll to position [534, 0]
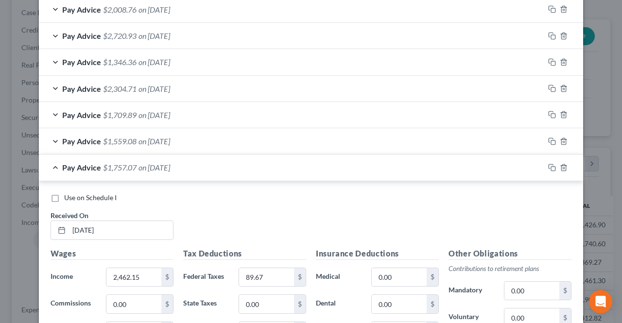
click at [157, 168] on span "on [DATE]" at bounding box center [154, 167] width 32 height 9
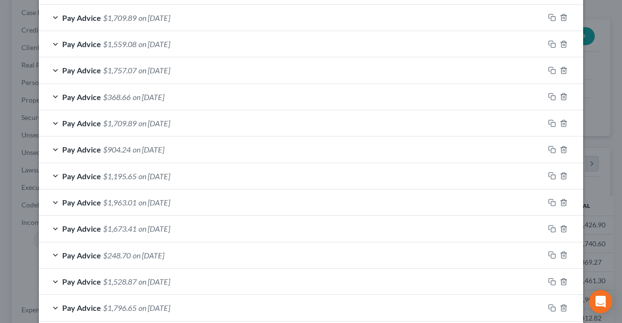
scroll to position [680, 0]
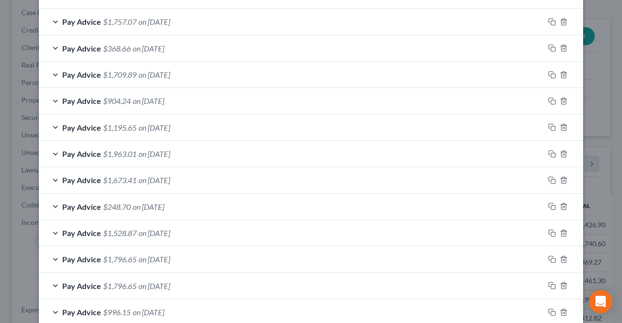
click at [170, 180] on span "on [DATE]" at bounding box center [154, 179] width 32 height 9
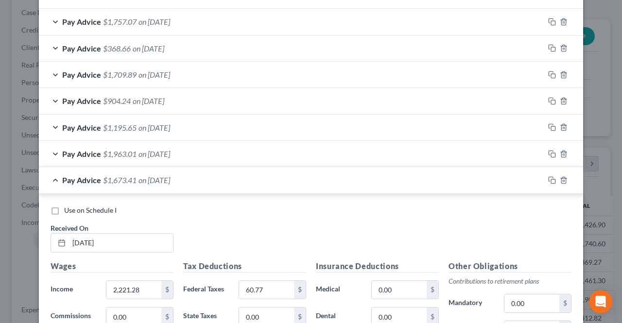
click at [96, 210] on label "Use on Schedule I" at bounding box center [90, 210] width 52 height 10
click at [74, 210] on input "Use on Schedule I" at bounding box center [71, 208] width 6 height 6
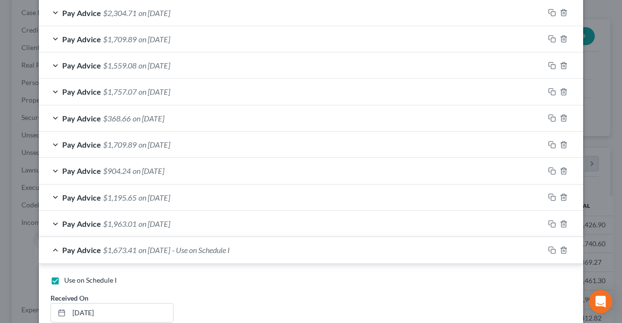
scroll to position [631, 0]
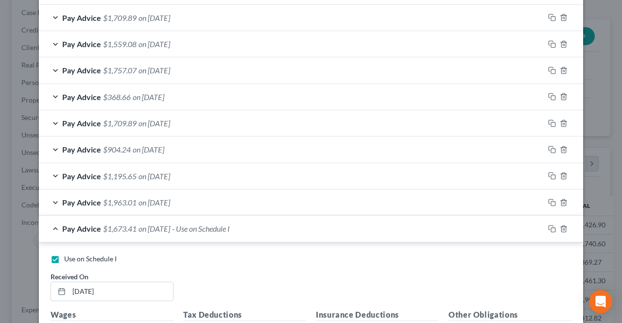
click at [103, 254] on span "Use on Schedule I" at bounding box center [90, 258] width 52 height 8
click at [74, 254] on input "Use on Schedule I" at bounding box center [71, 257] width 6 height 6
checkbox input "false"
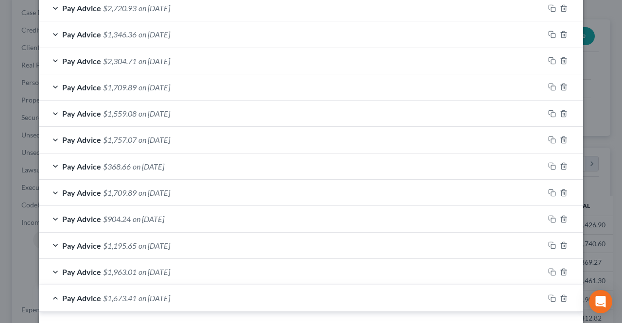
scroll to position [583, 0]
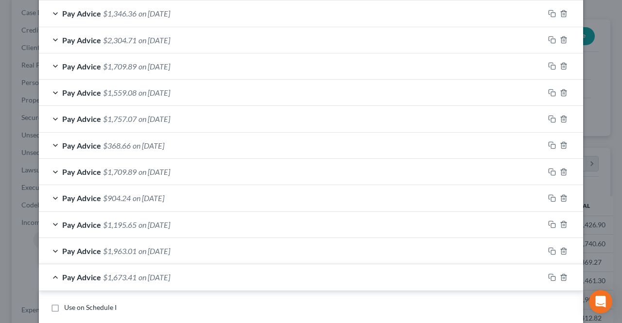
click at [200, 268] on div "Pay Advice $1,673.41 on [DATE]" at bounding box center [291, 277] width 505 height 26
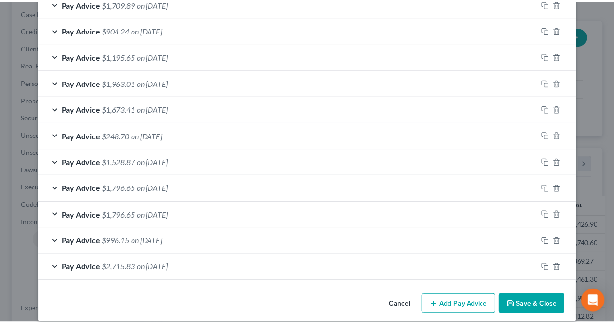
scroll to position [757, 0]
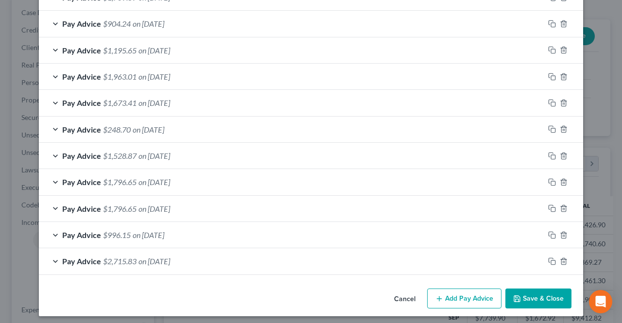
click at [526, 289] on button "Save & Close" at bounding box center [538, 298] width 66 height 20
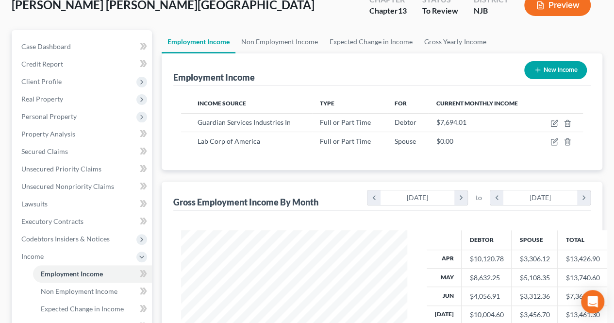
scroll to position [49, 0]
